Goal: Transaction & Acquisition: Purchase product/service

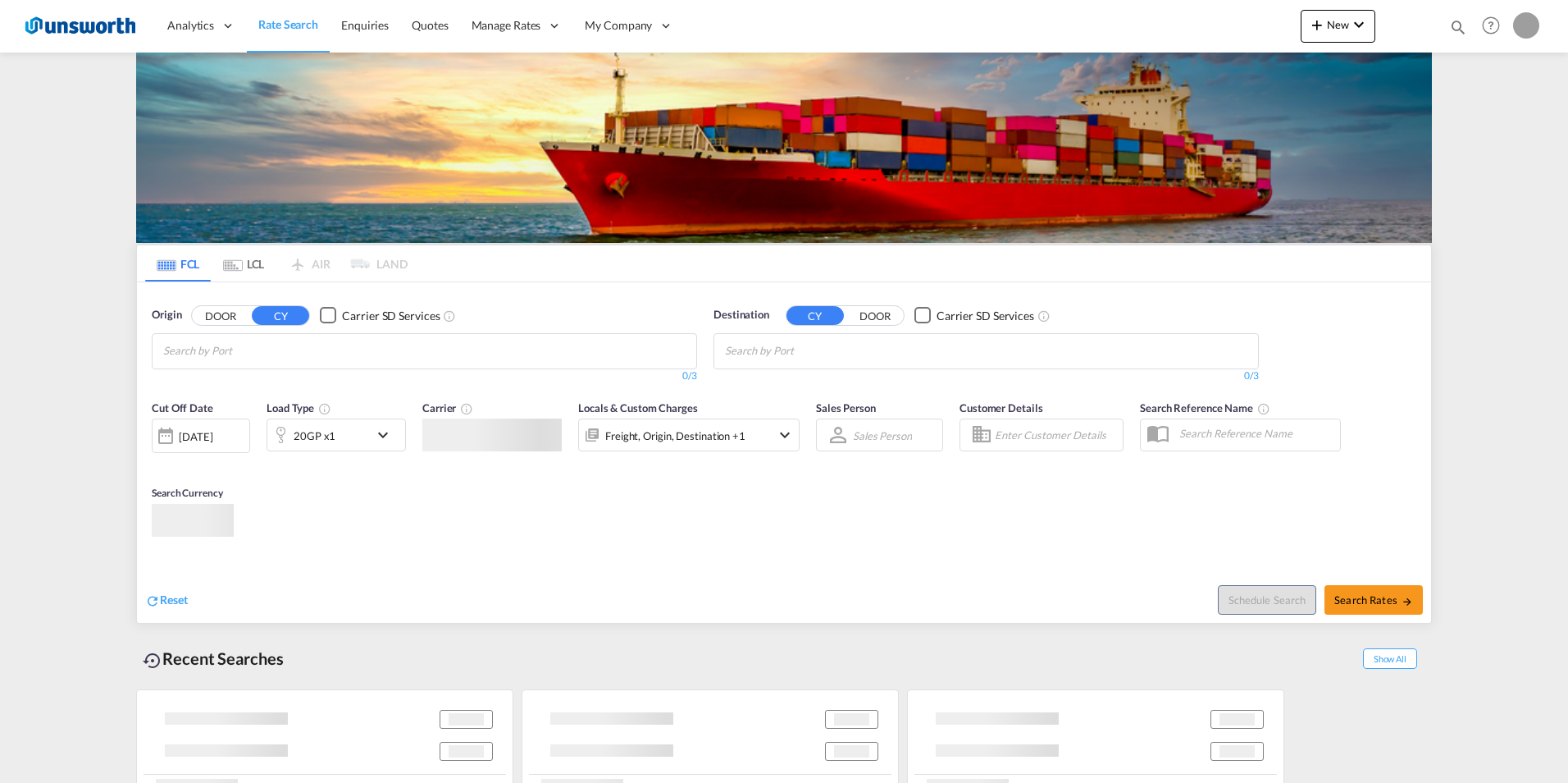
type input "[EMAIL_ADDRESS][PERSON_NAME][DOMAIN_NAME]"
click at [822, 456] on div "FCL LCL AIR LAND FCL LCL AIR LAND Origin DOOR CY Carrier SD Services 0/3 0/ Des…" at bounding box center [784, 427] width 1296 height 750
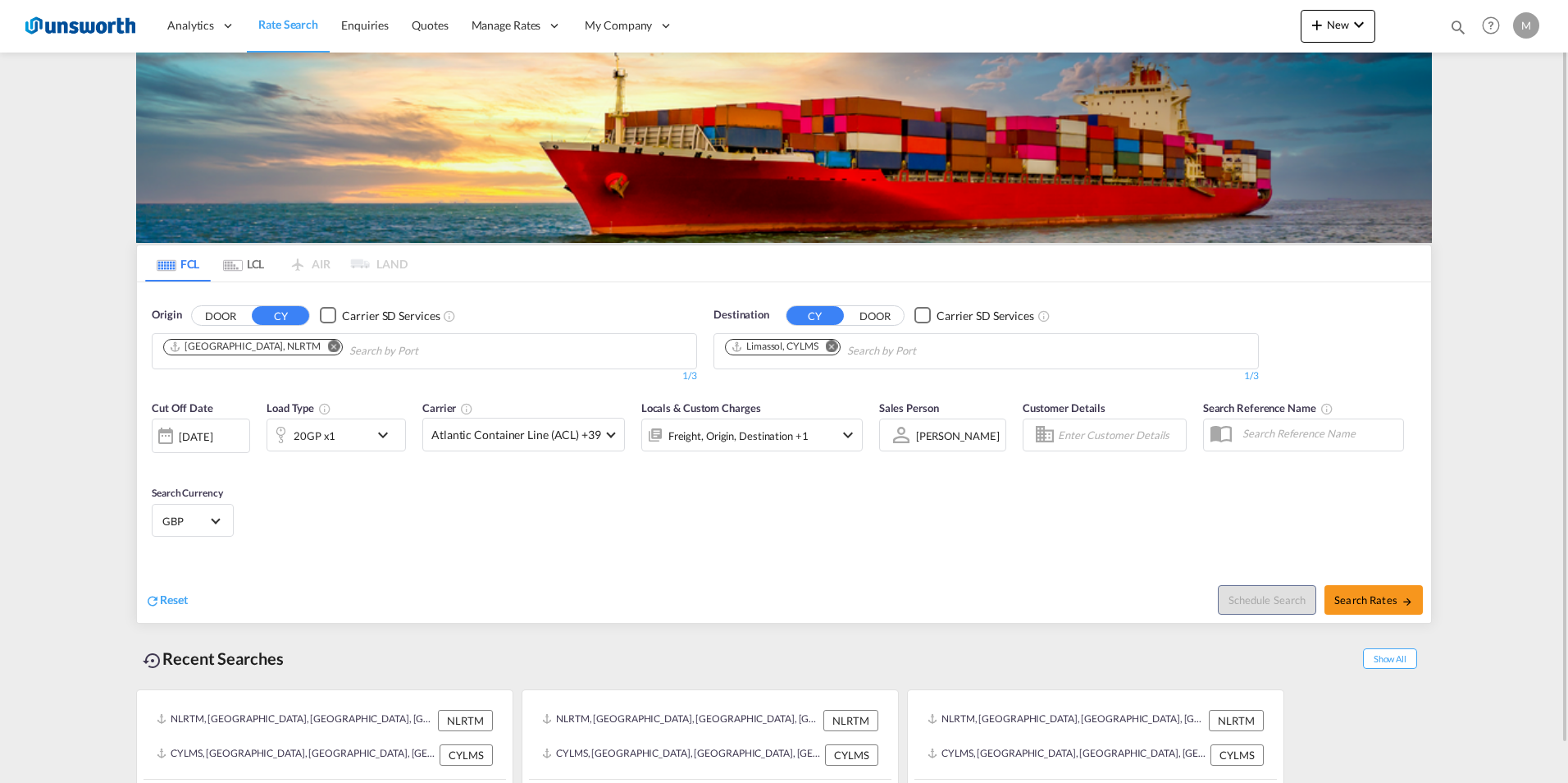
click at [830, 346] on md-icon "Remove" at bounding box center [832, 345] width 12 height 12
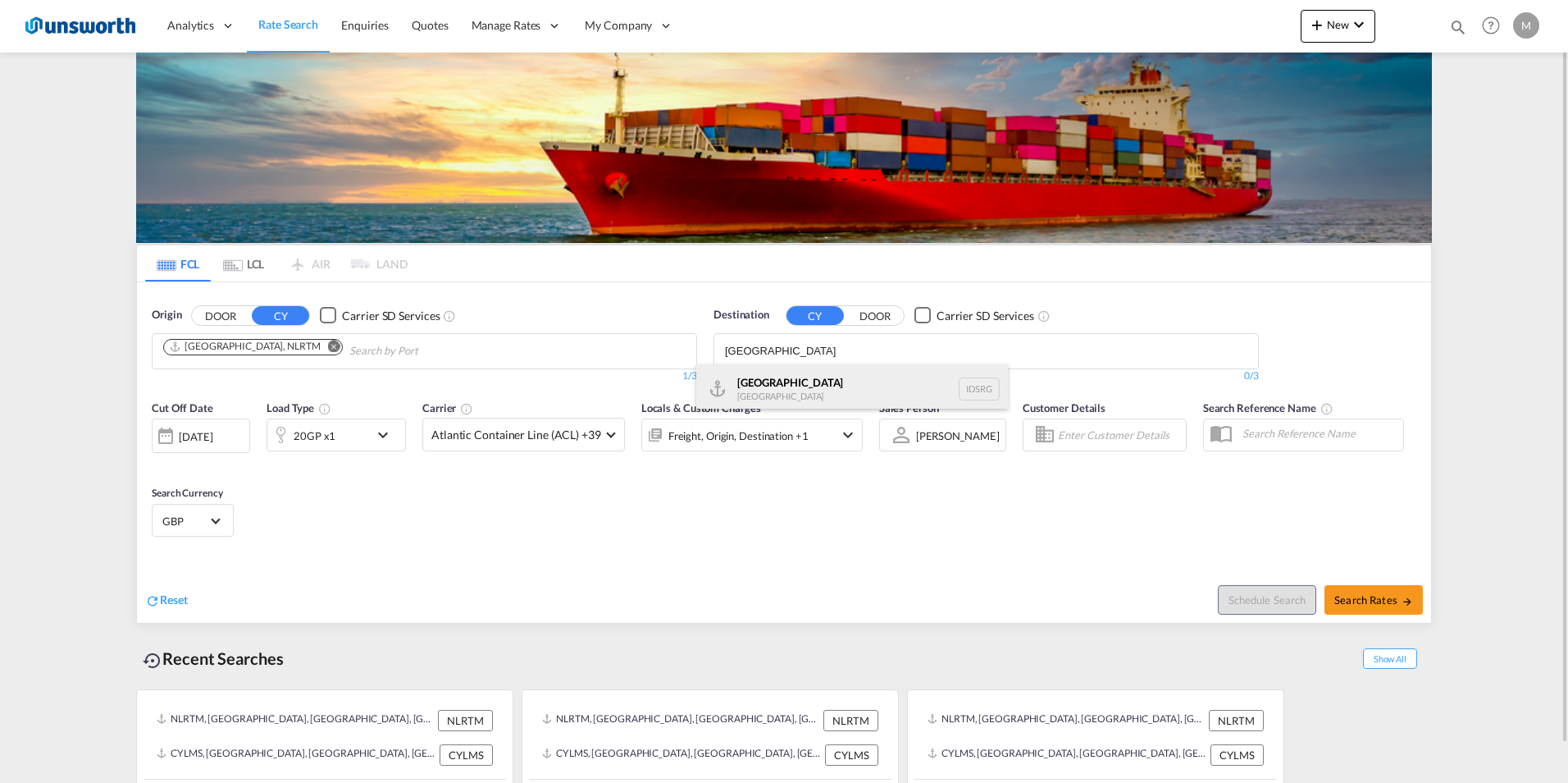
type input "[GEOGRAPHIC_DATA]"
click at [755, 386] on div "Semarang [GEOGRAPHIC_DATA] IDSRG" at bounding box center [851, 389] width 311 height 49
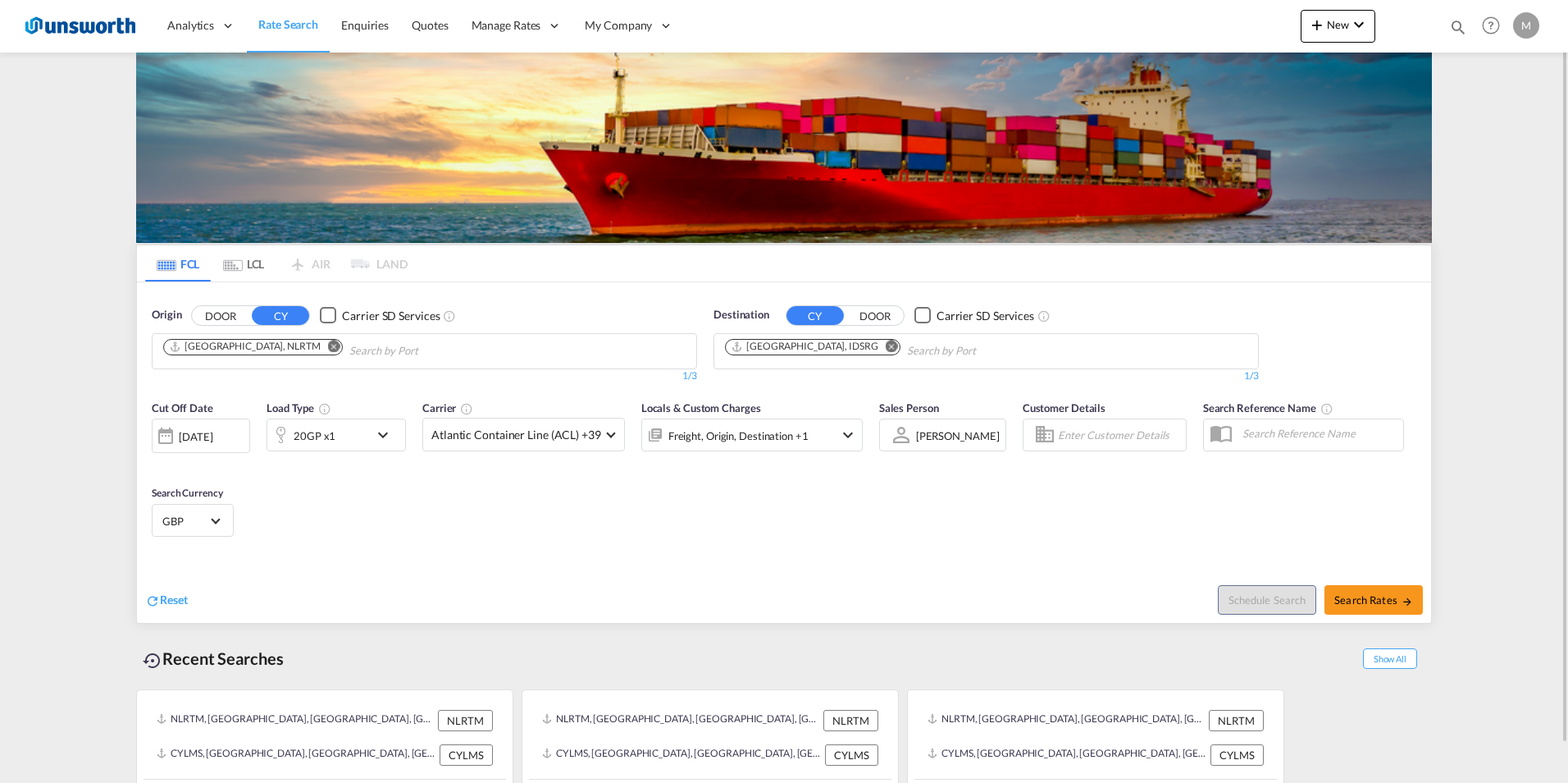
click at [383, 433] on md-icon "icon-chevron-down" at bounding box center [388, 434] width 28 height 20
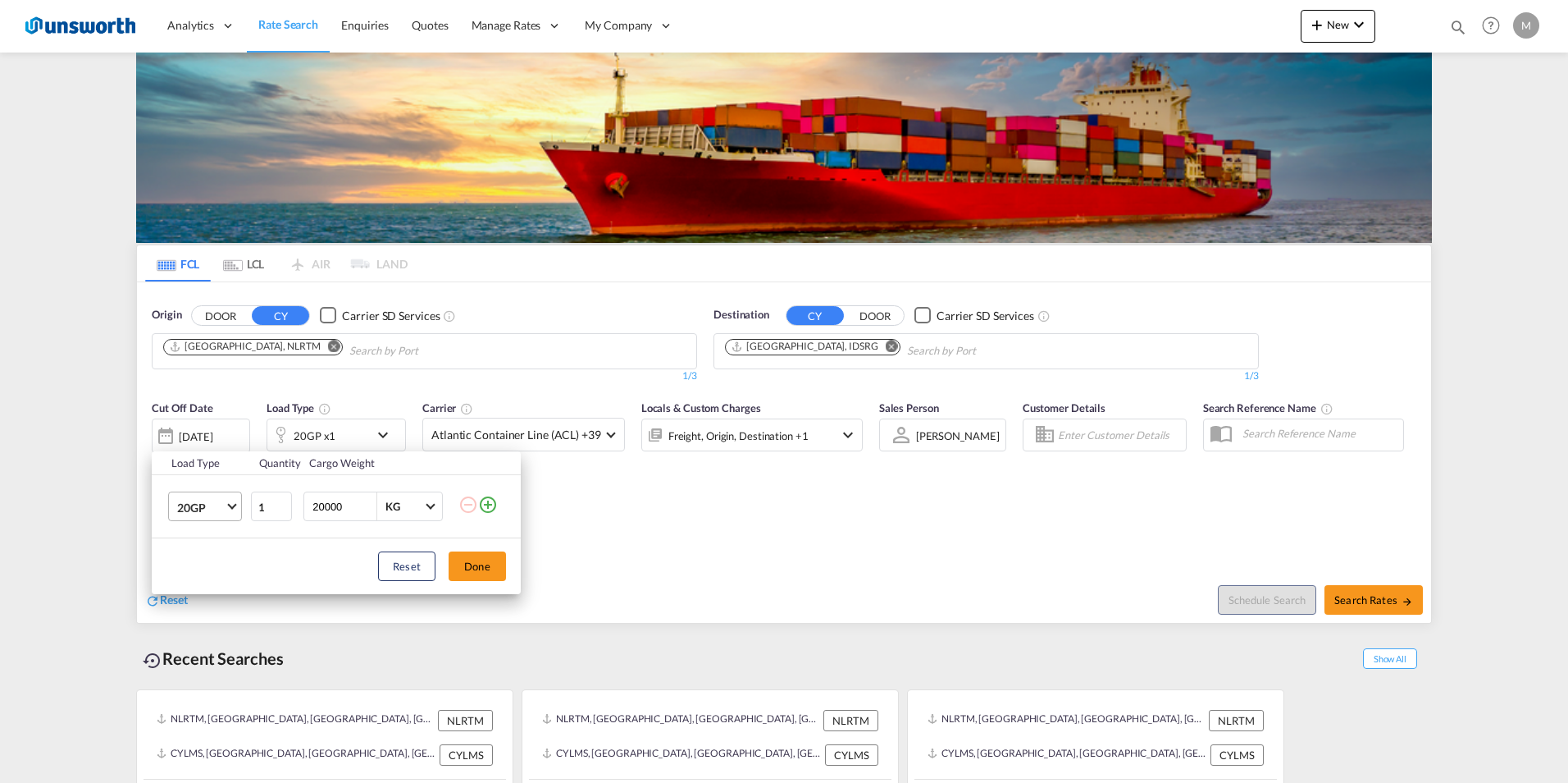
click at [234, 508] on md-select-value "20GP" at bounding box center [208, 507] width 66 height 28
click at [217, 617] on md-option "40RE" at bounding box center [220, 625] width 112 height 39
drag, startPoint x: 228, startPoint y: 507, endPoint x: 220, endPoint y: 511, distance: 8.9
click at [228, 506] on md-select-value "40RE" at bounding box center [208, 507] width 66 height 28
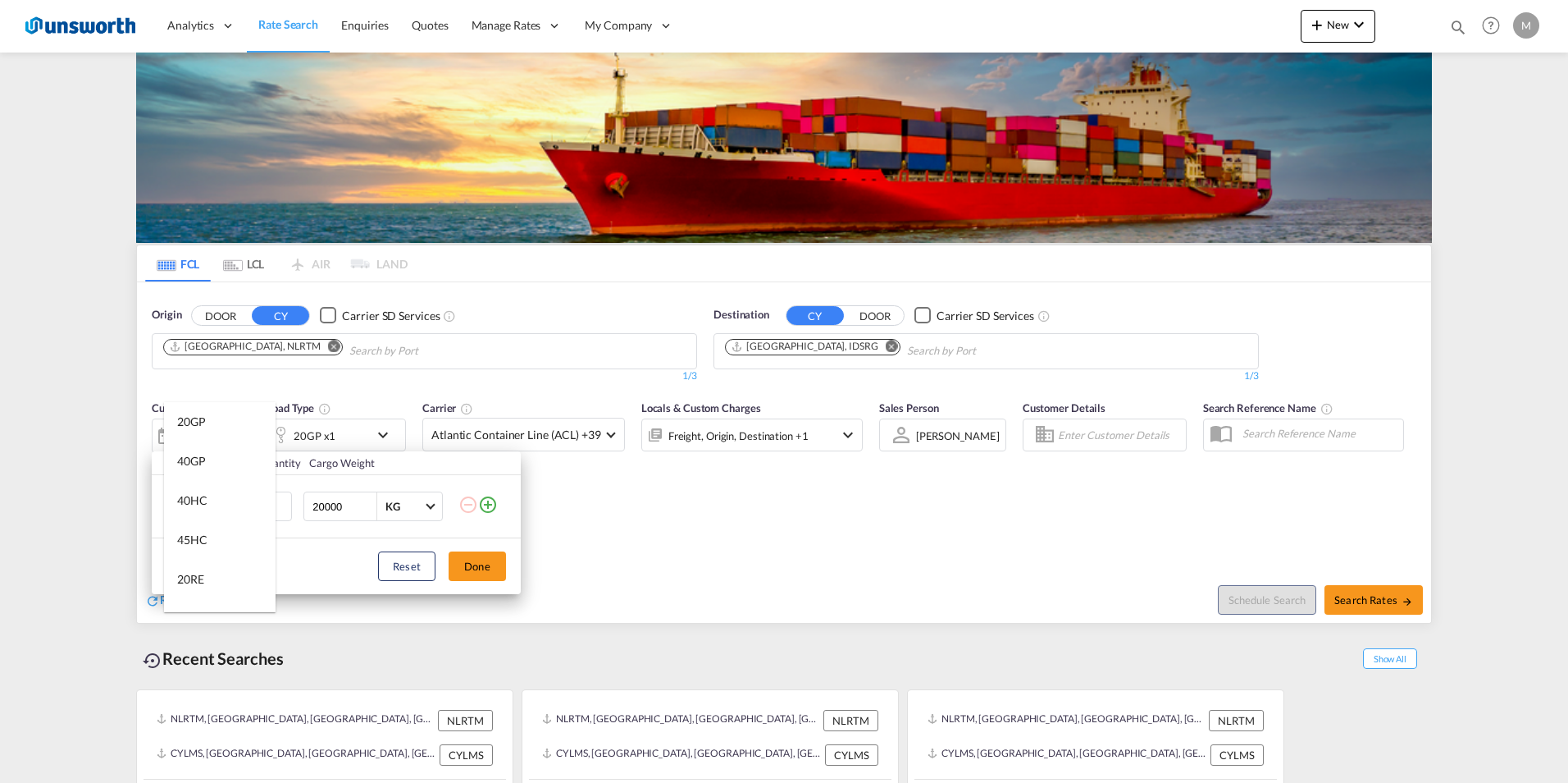
scroll to position [112, 0]
click at [204, 476] on md-option "20RE" at bounding box center [220, 468] width 112 height 39
drag, startPoint x: 357, startPoint y: 506, endPoint x: 241, endPoint y: 513, distance: 116.2
click at [241, 513] on tr "20RE 1 20000 KG KG" at bounding box center [336, 507] width 369 height 63
type input "10000"
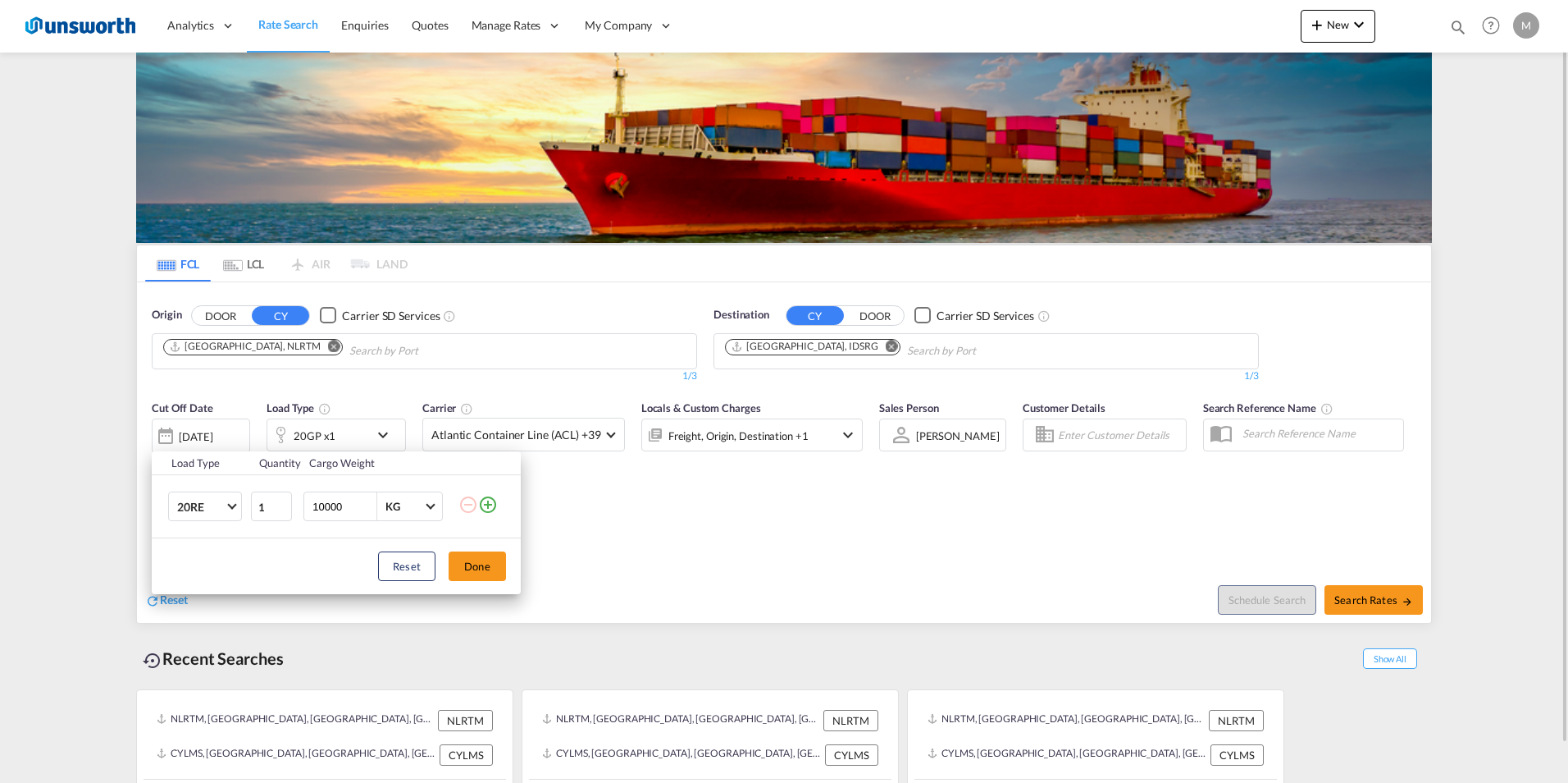
click at [465, 571] on button "Done" at bounding box center [478, 566] width 58 height 30
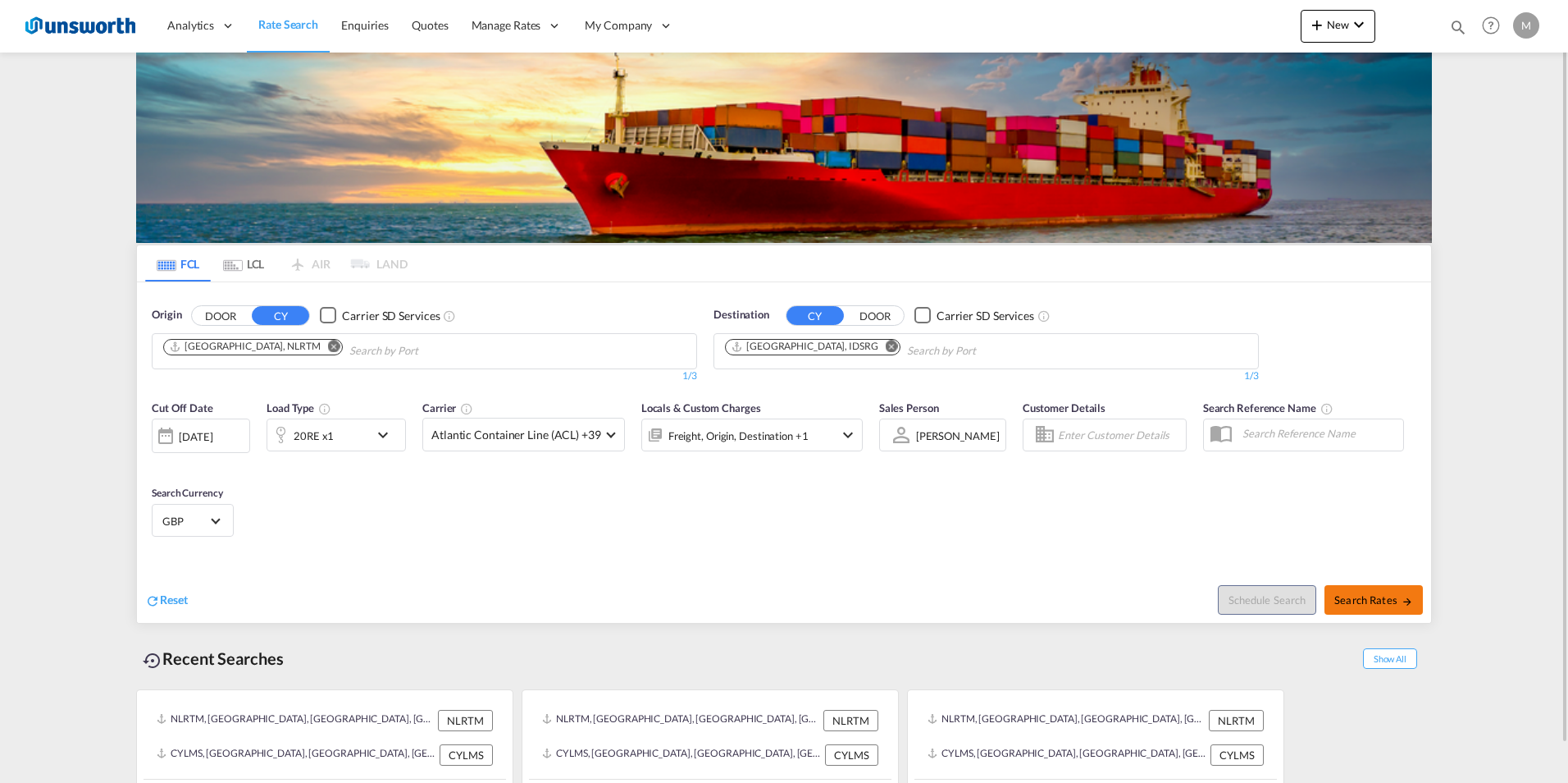
click at [1380, 604] on span "Search Rates" at bounding box center [1374, 600] width 79 height 13
type input "NLRTM to IDSRG / [DATE]"
